Goal: Task Accomplishment & Management: Complete application form

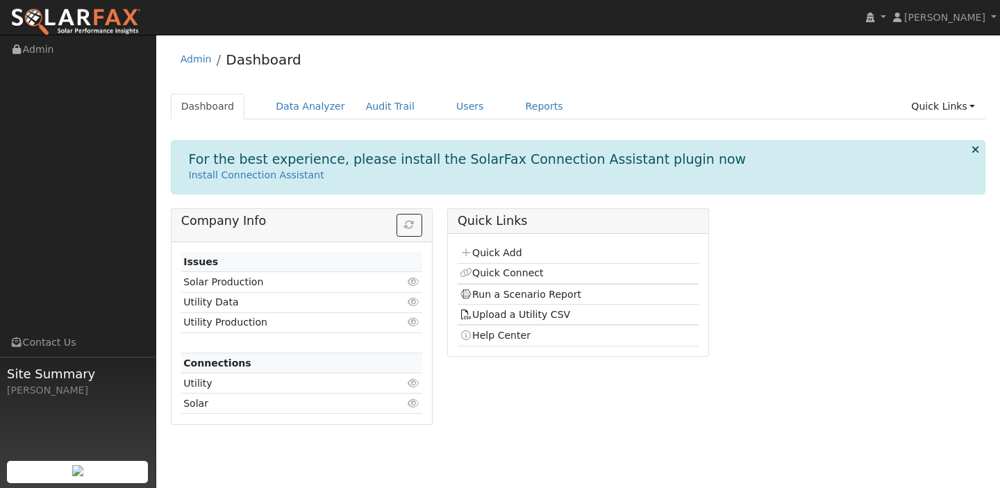
click at [952, 121] on div "Dashboard Data Analyzer Audit Trail Users Reports Quick Links Quick Add Quick C…" at bounding box center [578, 114] width 815 height 40
click at [944, 99] on link "Quick Links" at bounding box center [942, 107] width 85 height 26
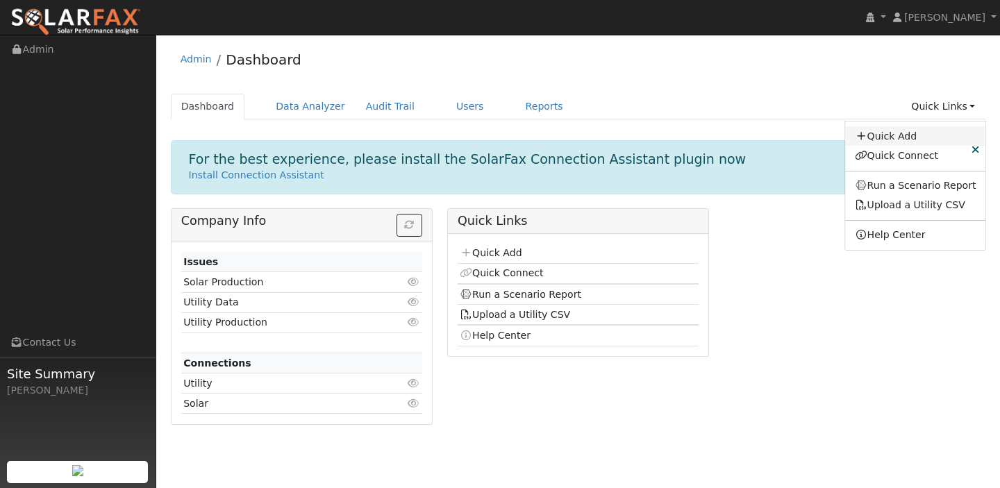
click at [912, 142] on link "Quick Add" at bounding box center [915, 135] width 141 height 19
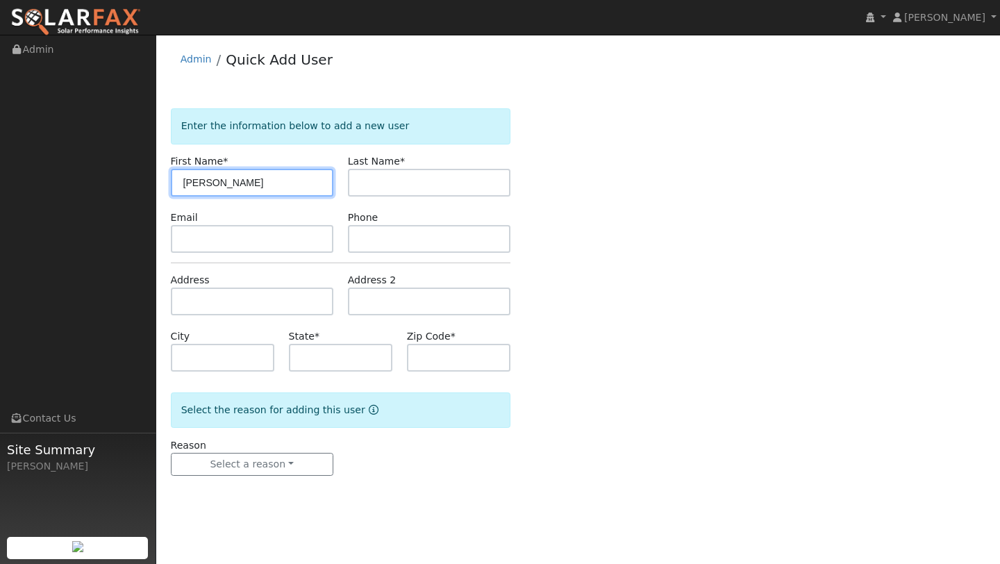
type input "[PERSON_NAME]"
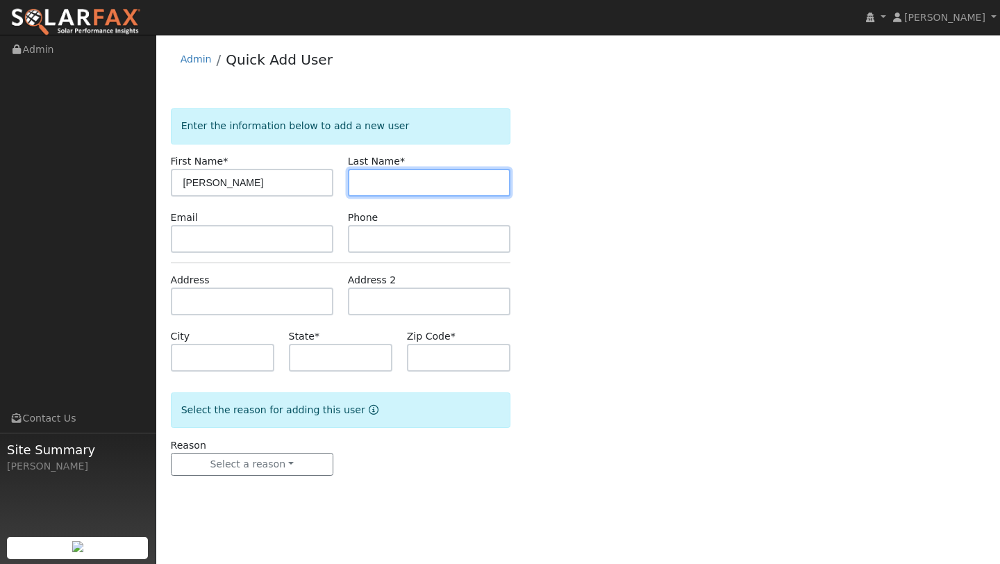
click at [383, 189] on input "text" at bounding box center [429, 183] width 162 height 28
type input "Ackemann"
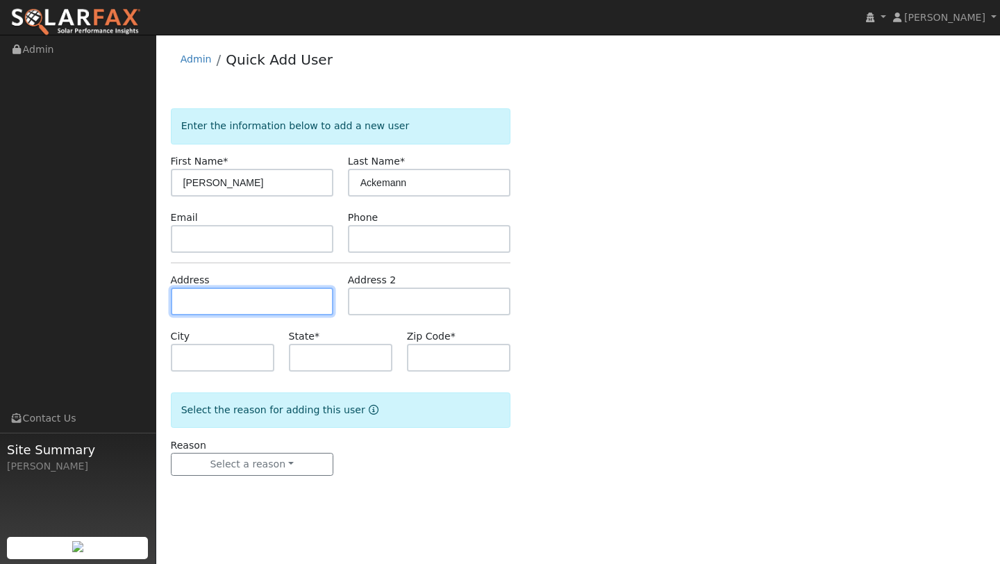
click at [255, 313] on input "text" at bounding box center [252, 301] width 162 height 28
type input "4490 Cameron Road"
type input "Cameron Park"
type input "CA"
type input "95682"
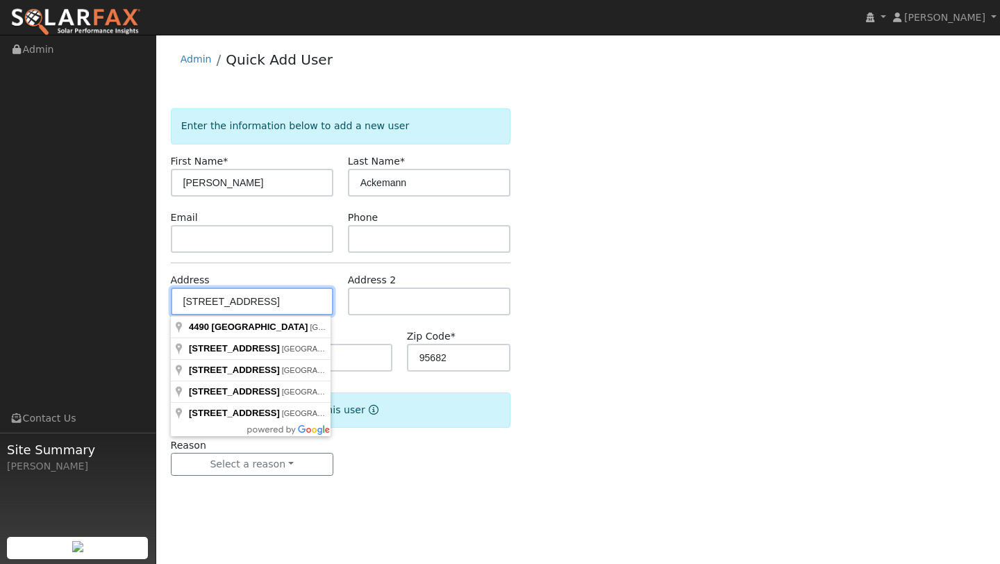
type input "4490 Cameron Road"
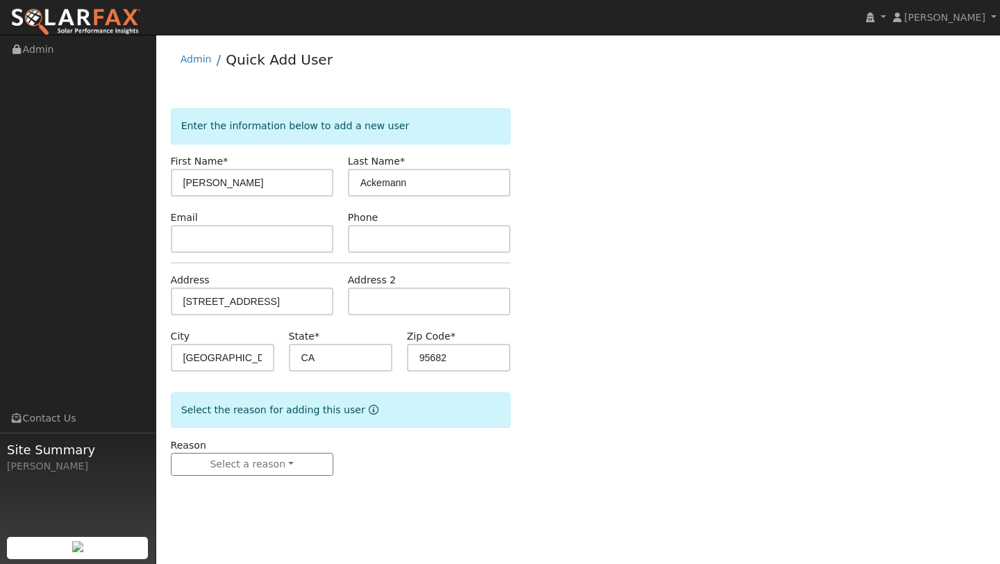
click at [307, 478] on form "Enter the information below to add a new user First Name * Jayme Last Name * Ac…" at bounding box center [340, 305] width 339 height 395
click at [305, 468] on button "Select a reason" at bounding box center [252, 465] width 162 height 24
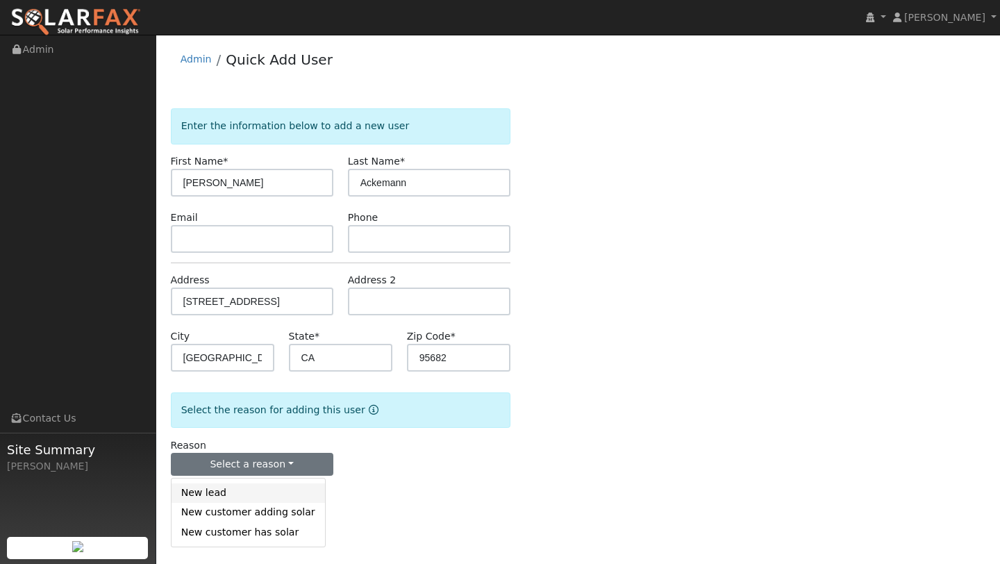
click at [287, 487] on link "New lead" at bounding box center [247, 492] width 153 height 19
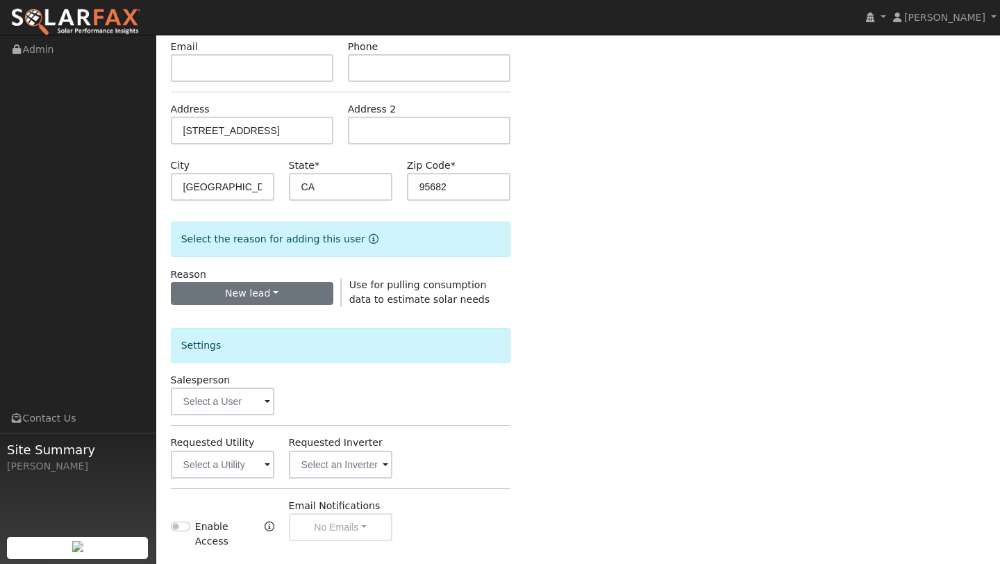
scroll to position [335, 0]
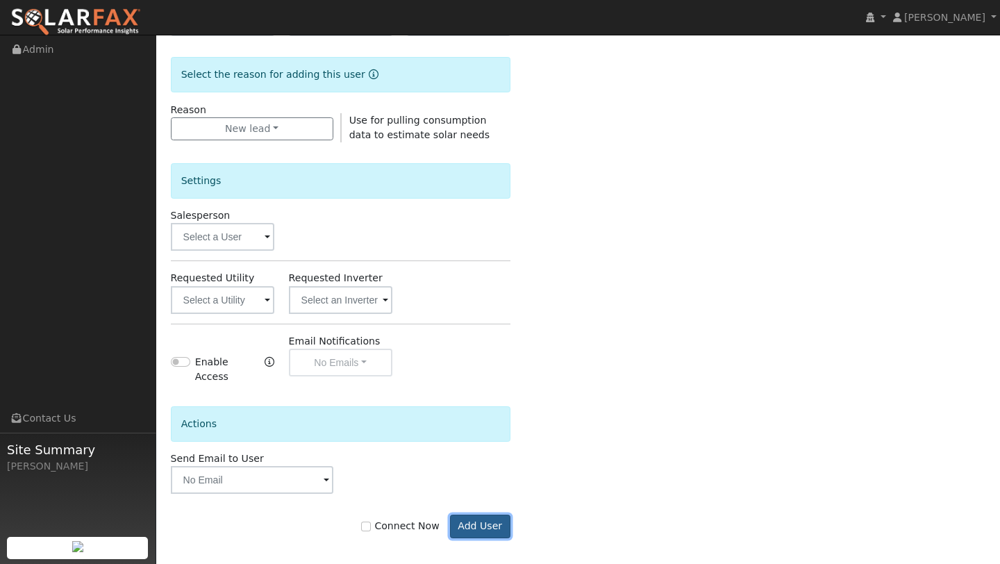
click at [456, 487] on button "Add User" at bounding box center [480, 526] width 60 height 24
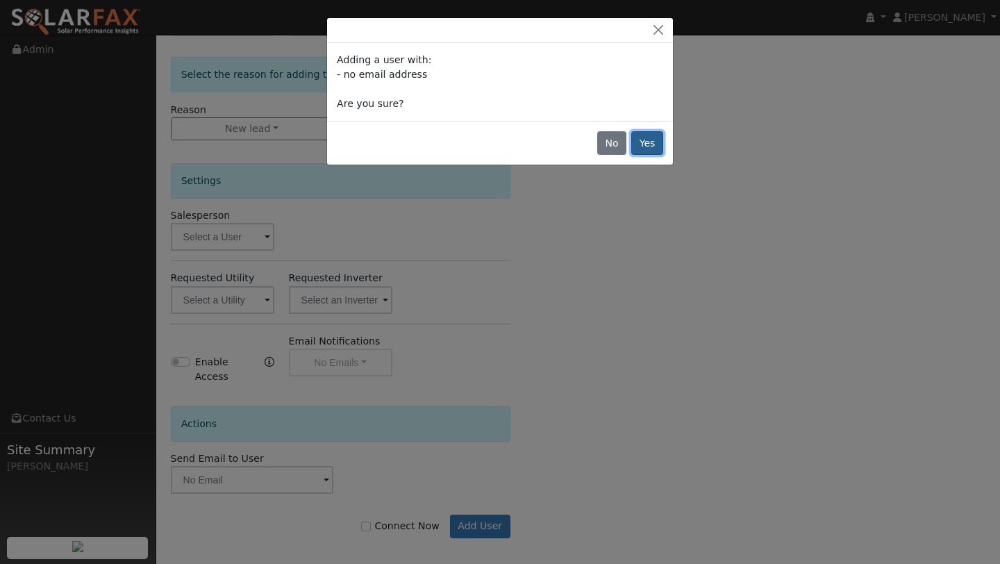
click at [657, 145] on button "Yes" at bounding box center [647, 143] width 32 height 24
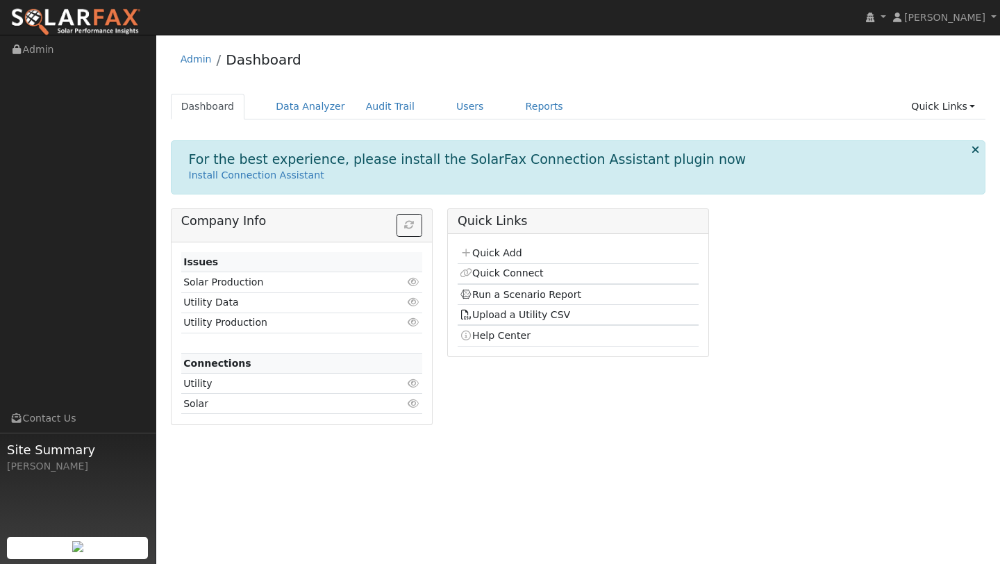
click at [941, 87] on div "Admin Dashboard Dashboard Data Analyzer Audit Trail Users Reports Quick Links Q…" at bounding box center [578, 239] width 830 height 394
click at [960, 110] on link "Quick Links" at bounding box center [942, 107] width 85 height 26
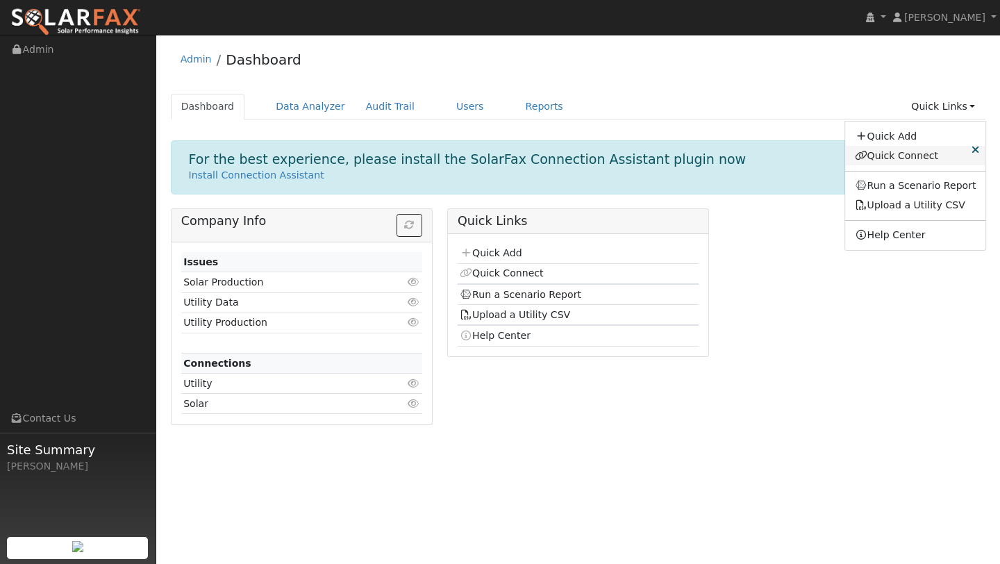
click at [912, 154] on link "Quick Connect" at bounding box center [915, 155] width 141 height 19
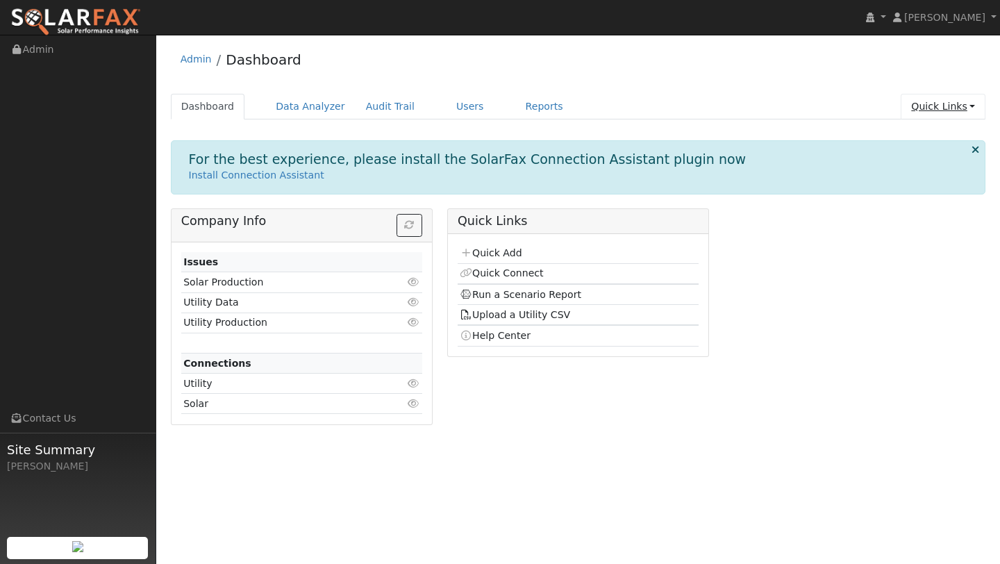
click at [947, 111] on link "Quick Links" at bounding box center [942, 107] width 85 height 26
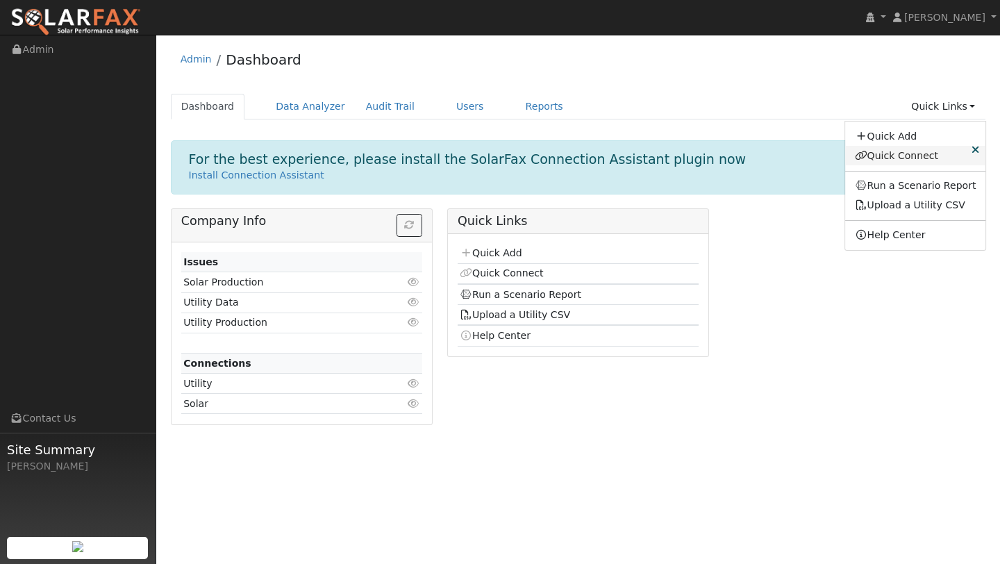
click at [884, 159] on link "Quick Connect" at bounding box center [915, 155] width 141 height 19
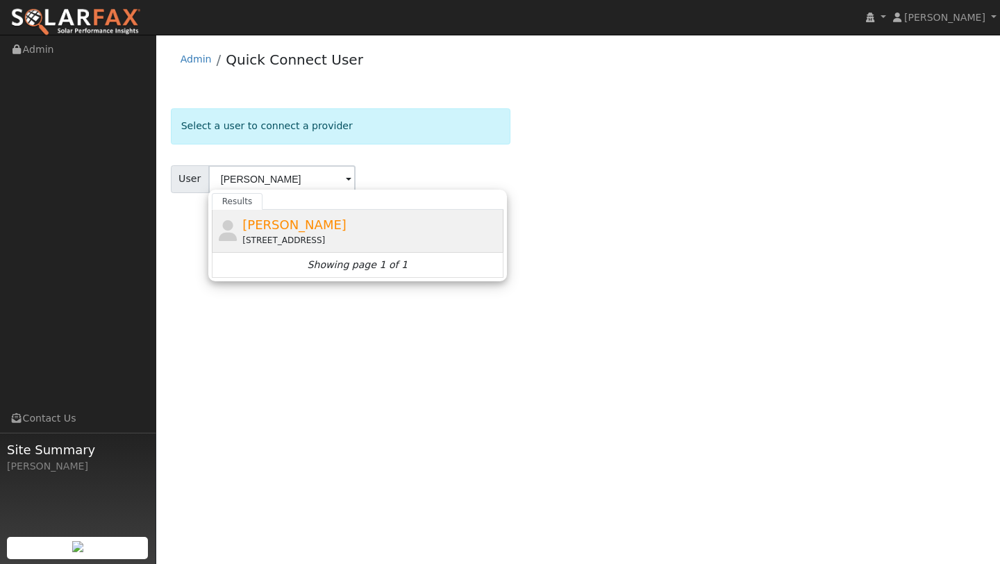
click at [326, 221] on span "[PERSON_NAME]" at bounding box center [294, 224] width 104 height 15
type input "[PERSON_NAME]"
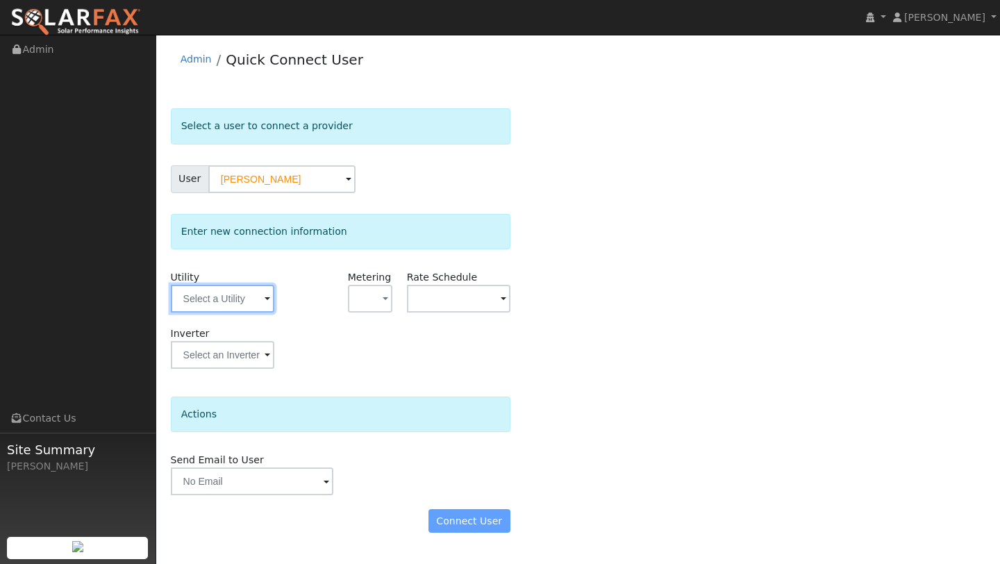
click at [208, 293] on input "text" at bounding box center [222, 299] width 103 height 28
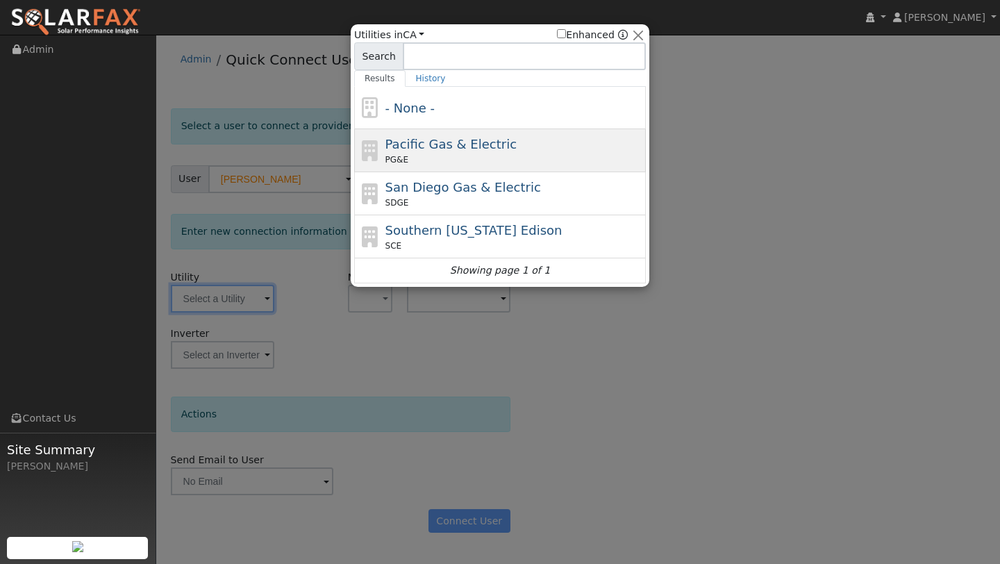
click at [394, 140] on span "Pacific Gas & Electric" at bounding box center [450, 144] width 131 height 15
type input "PG&E"
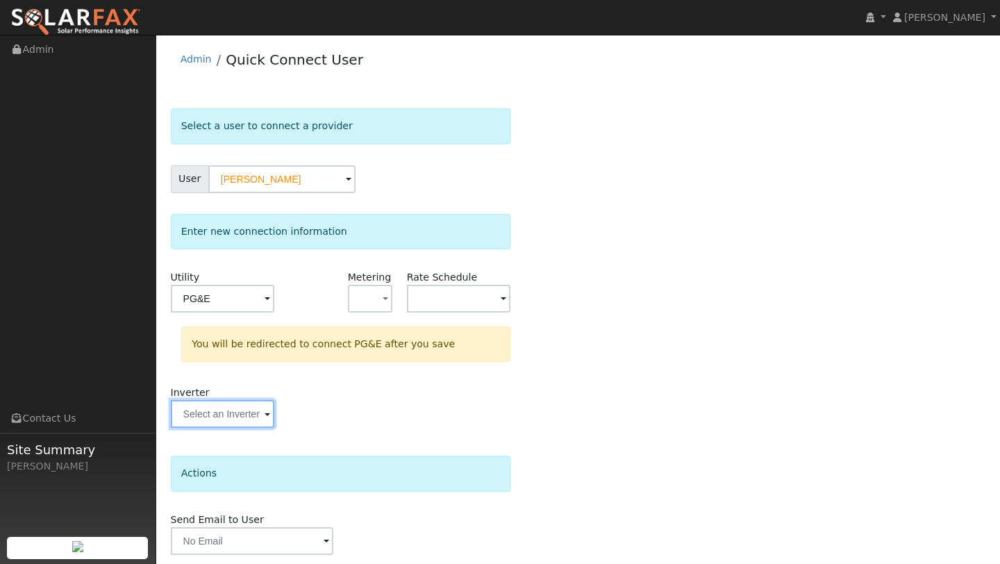
click at [259, 415] on input "text" at bounding box center [222, 414] width 103 height 28
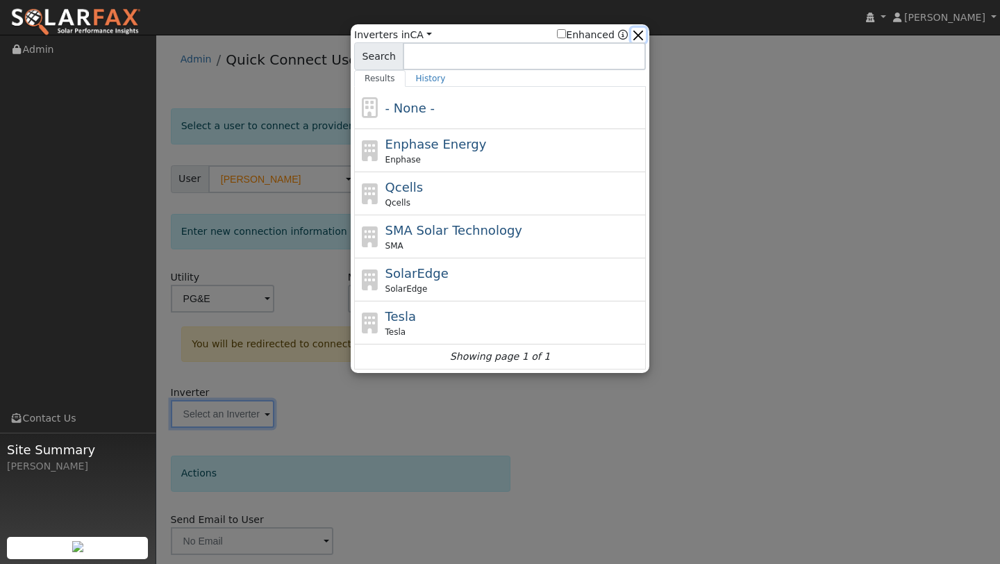
click at [639, 37] on button "button" at bounding box center [638, 35] width 15 height 15
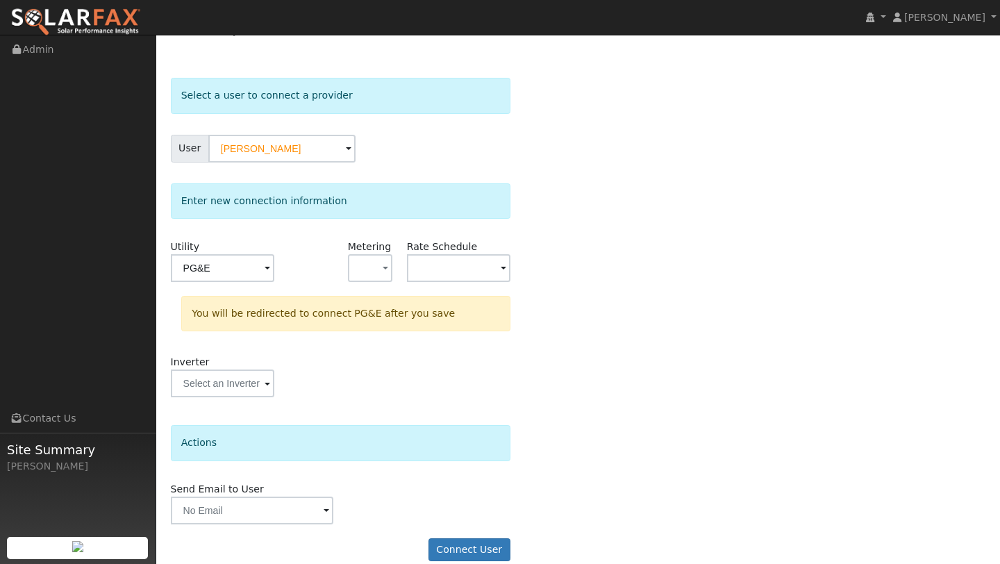
scroll to position [49, 0]
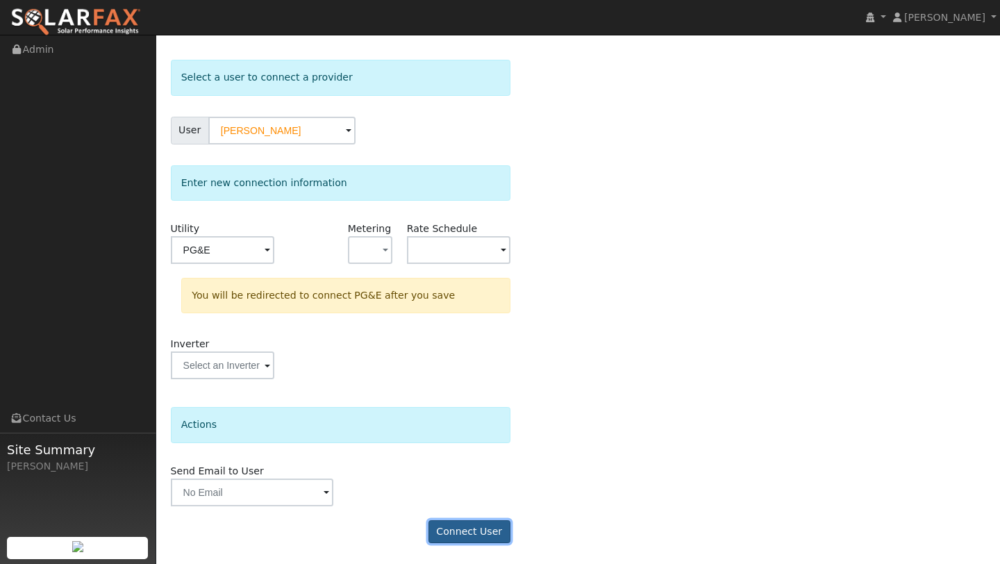
click at [495, 524] on button "Connect User" at bounding box center [469, 532] width 82 height 24
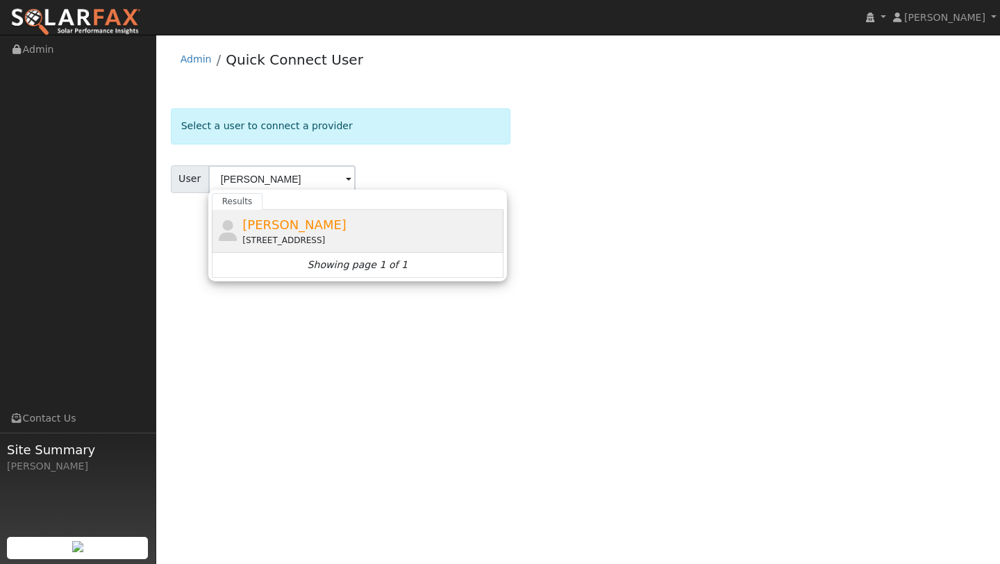
click at [426, 222] on div "[PERSON_NAME] [STREET_ADDRESS][PERSON_NAME][PERSON_NAME]" at bounding box center [371, 230] width 258 height 31
type input "[PERSON_NAME]"
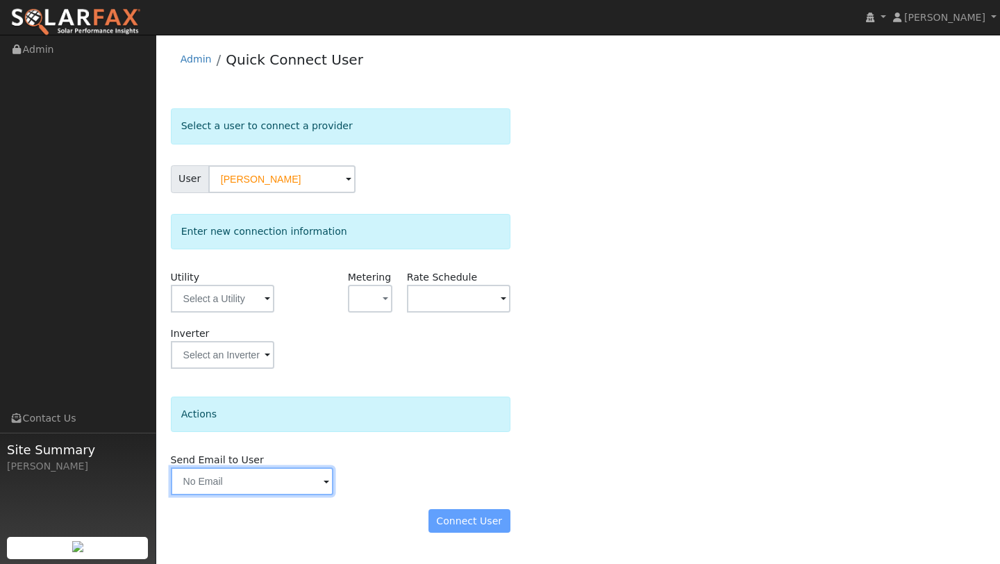
click at [214, 487] on input "text" at bounding box center [252, 481] width 162 height 28
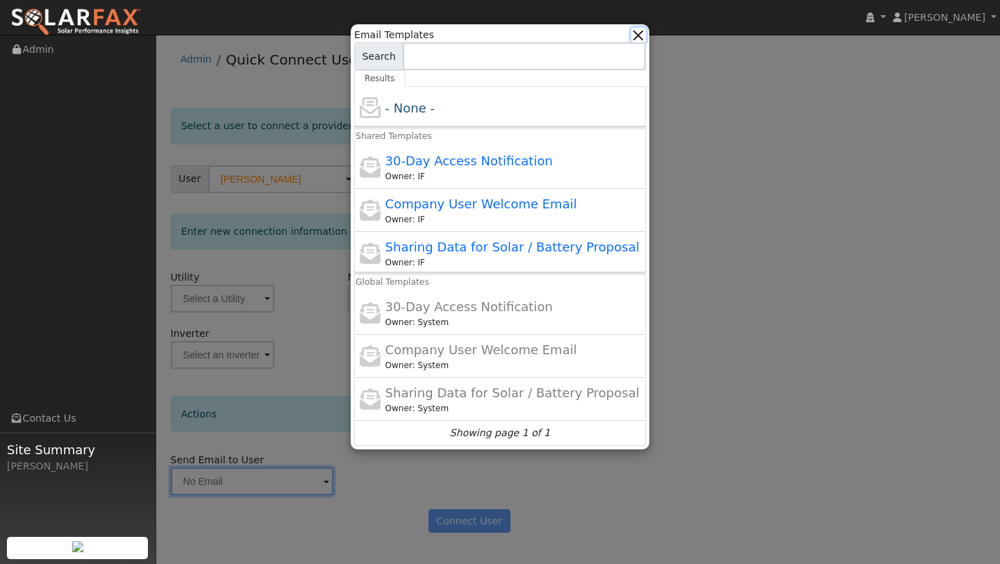
click at [642, 32] on button "button" at bounding box center [638, 35] width 15 height 15
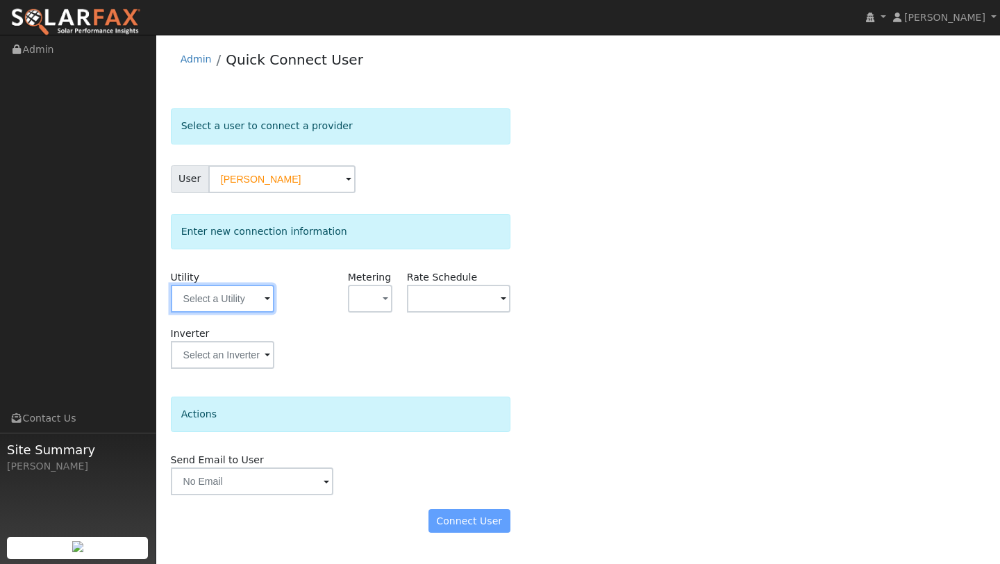
click at [208, 308] on input "text" at bounding box center [222, 299] width 103 height 28
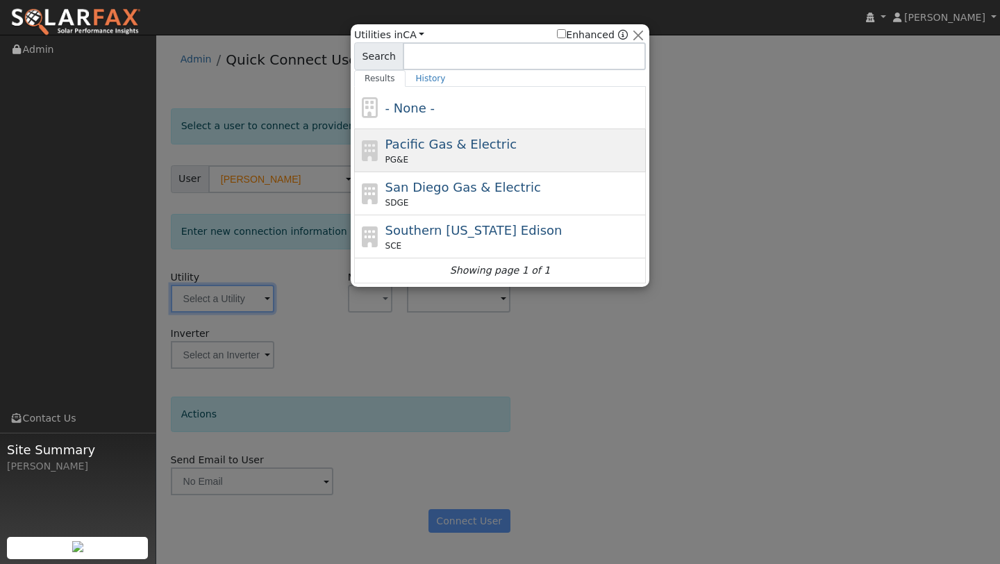
click at [391, 142] on span "Pacific Gas & Electric" at bounding box center [450, 144] width 131 height 15
type input "PG&E"
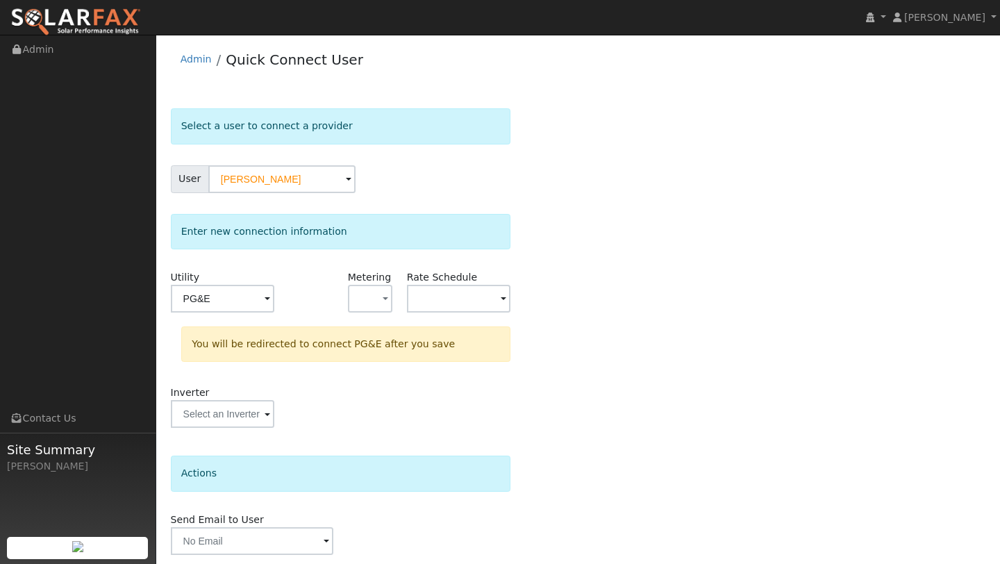
scroll to position [49, 0]
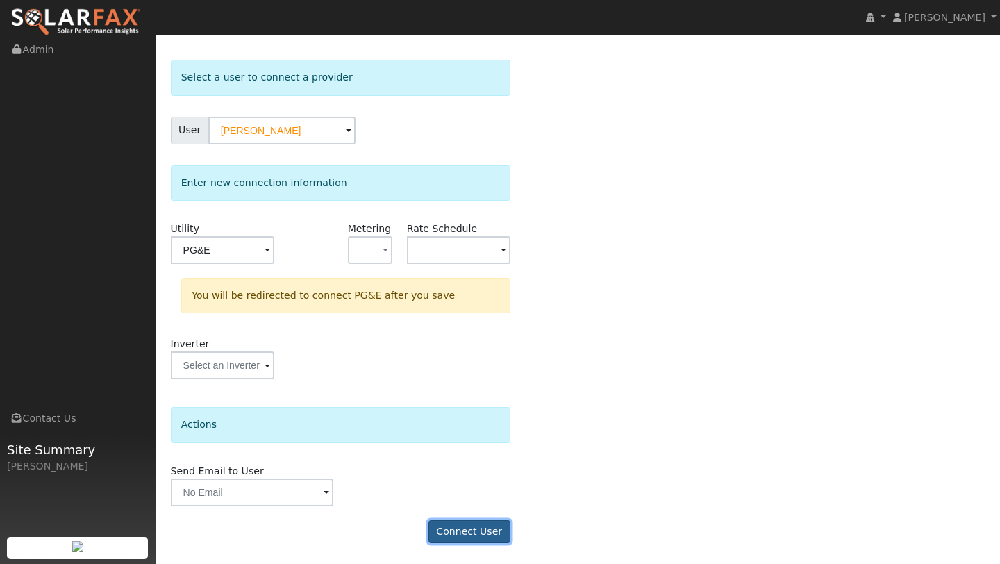
click at [478, 537] on button "Connect User" at bounding box center [469, 532] width 82 height 24
